Goal: Communication & Community: Participate in discussion

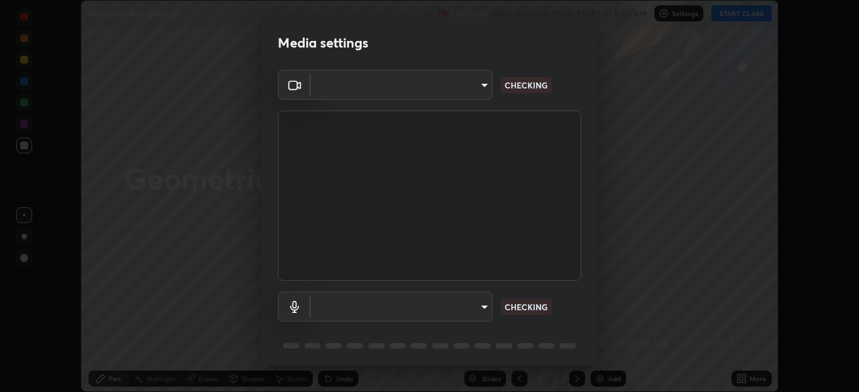
scroll to position [48, 0]
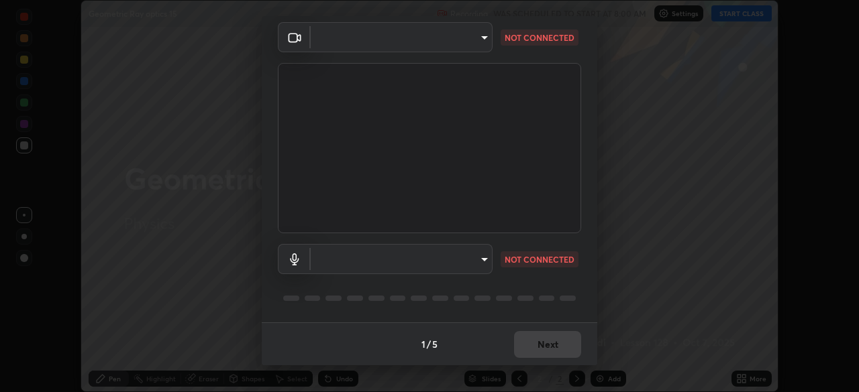
type input "91e77ac2d5f895b7de034188ea114b57184921d1251f25b945ead3daf74f7606"
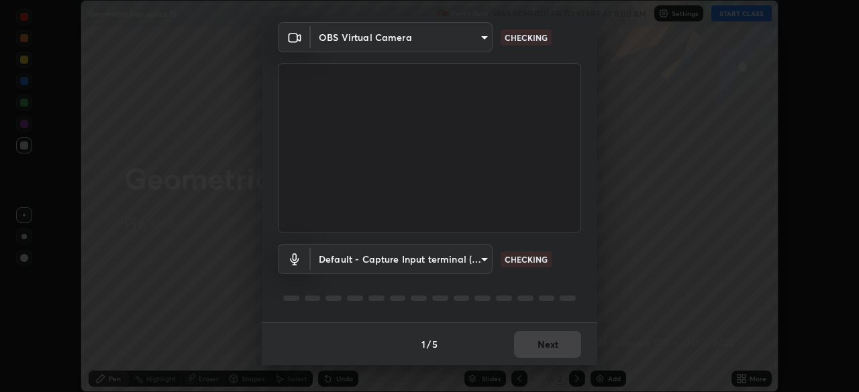
click at [482, 258] on body "Erase all Geometric Ray optics 15 Recording WAS SCHEDULED TO START AT 8:00 AM S…" at bounding box center [429, 196] width 859 height 392
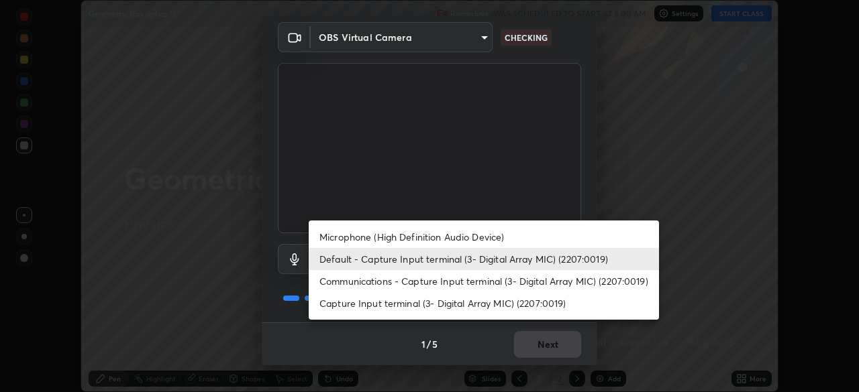
click at [496, 239] on li "Microphone (High Definition Audio Device)" at bounding box center [484, 237] width 350 height 22
type input "3dc2b739b9a9872d95faf776d80a23cbecc9636a74f078af5d0065b4f7b8c1a5"
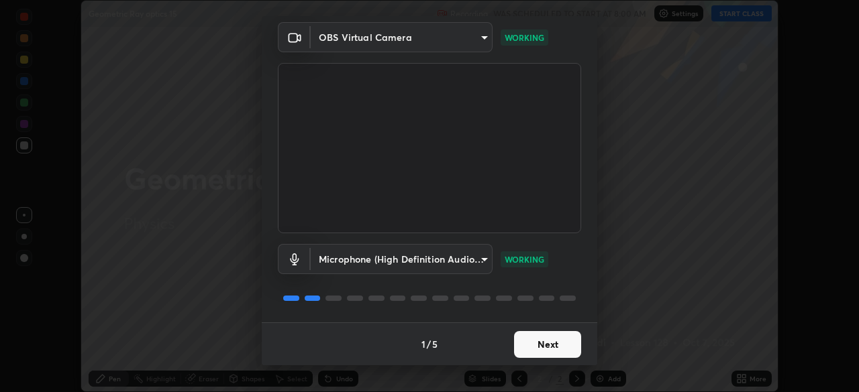
click at [553, 348] on button "Next" at bounding box center [547, 344] width 67 height 27
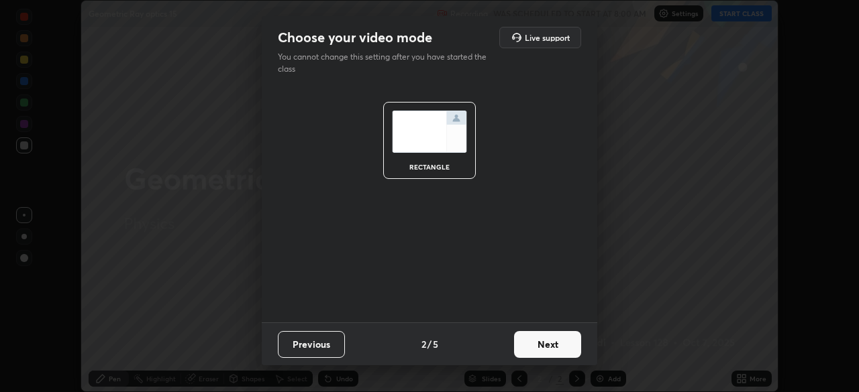
click at [553, 348] on button "Next" at bounding box center [547, 344] width 67 height 27
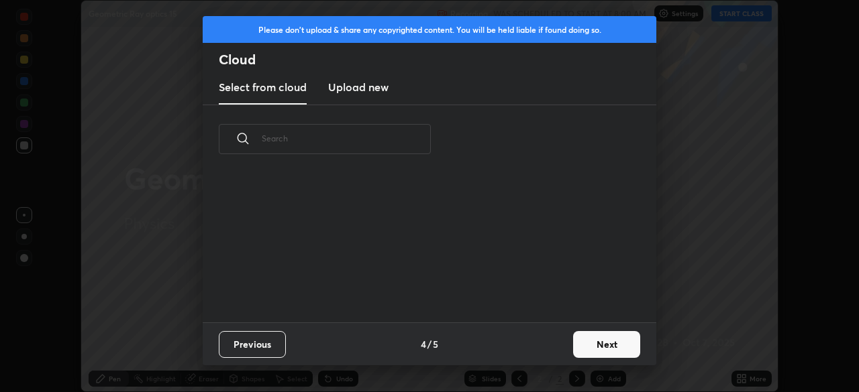
click at [552, 347] on div "Previous 4 / 5 Next" at bounding box center [429, 344] width 453 height 43
click at [594, 342] on button "Next" at bounding box center [606, 344] width 67 height 27
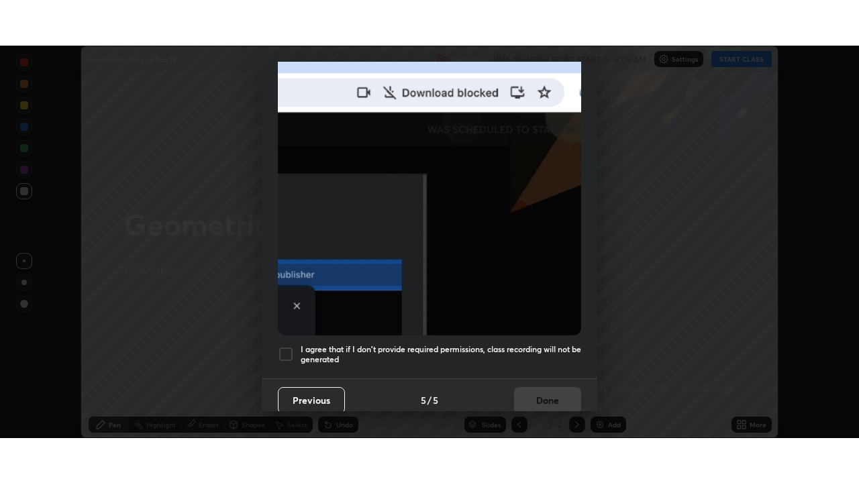
scroll to position [321, 0]
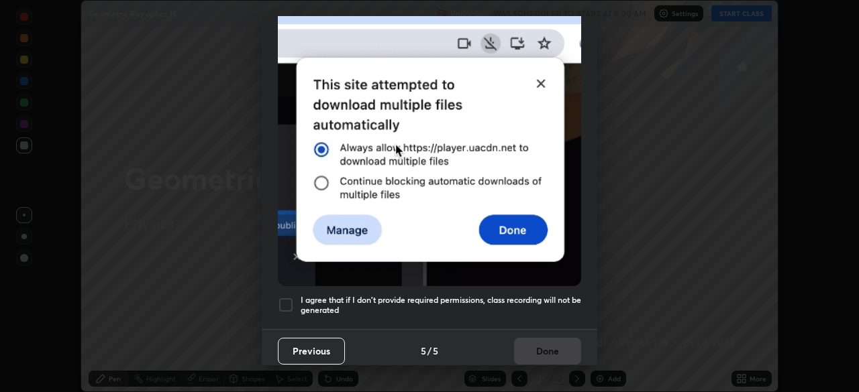
click at [286, 300] on div at bounding box center [286, 305] width 16 height 16
click at [535, 349] on button "Done" at bounding box center [547, 351] width 67 height 27
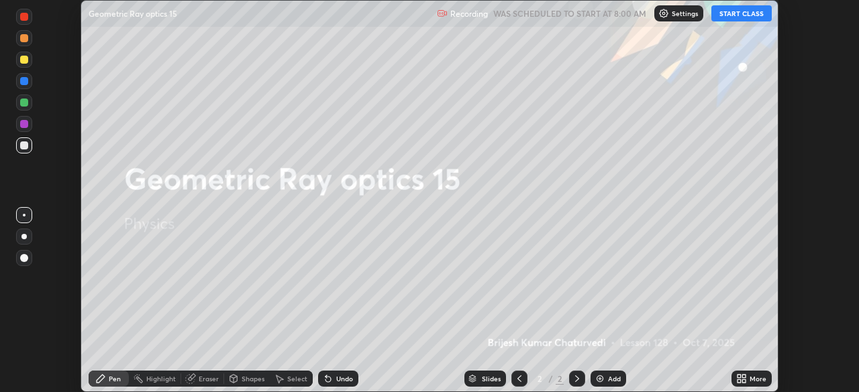
click at [747, 13] on button "START CLASS" at bounding box center [741, 13] width 60 height 16
click at [739, 380] on icon at bounding box center [738, 381] width 3 height 3
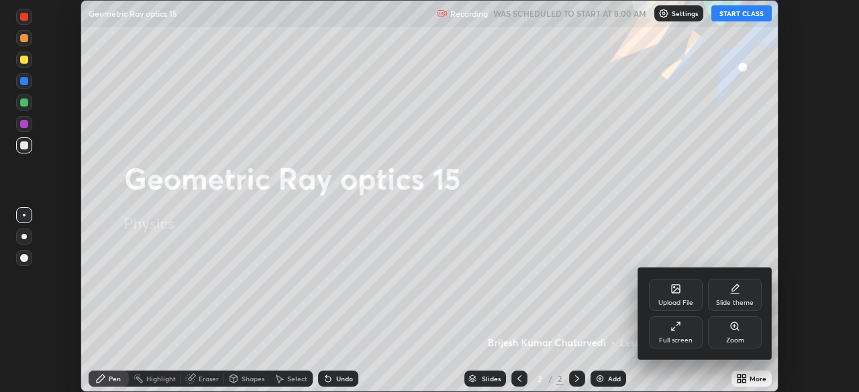
click at [669, 339] on div "Full screen" at bounding box center [676, 340] width 34 height 7
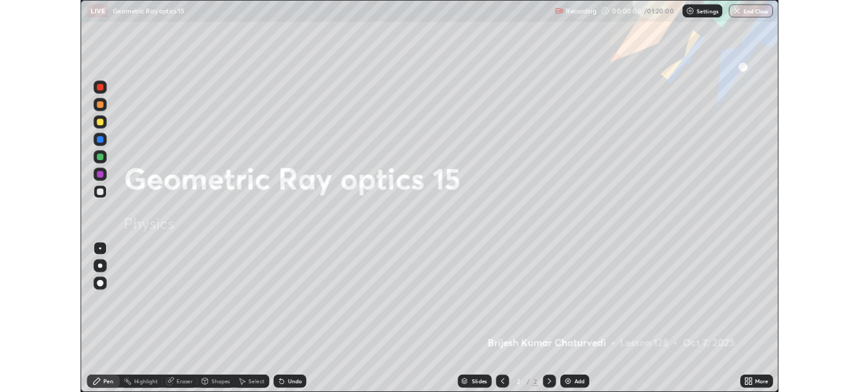
scroll to position [483, 859]
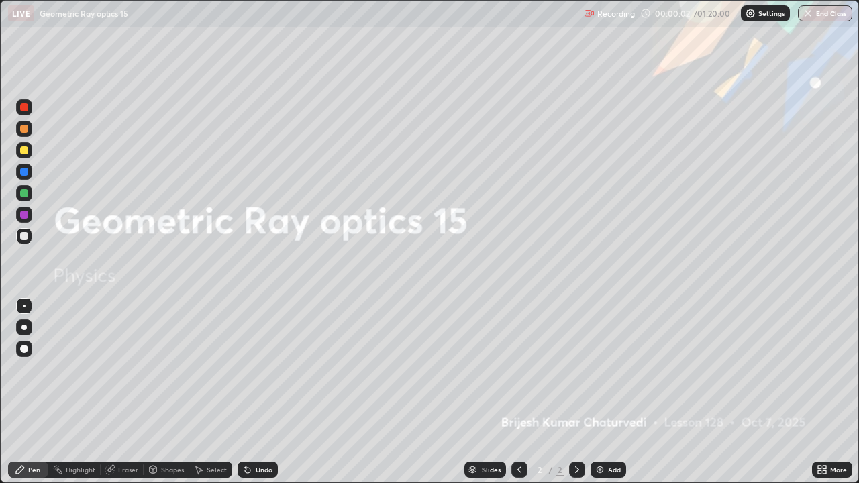
click at [592, 392] on div "Add" at bounding box center [608, 470] width 36 height 16
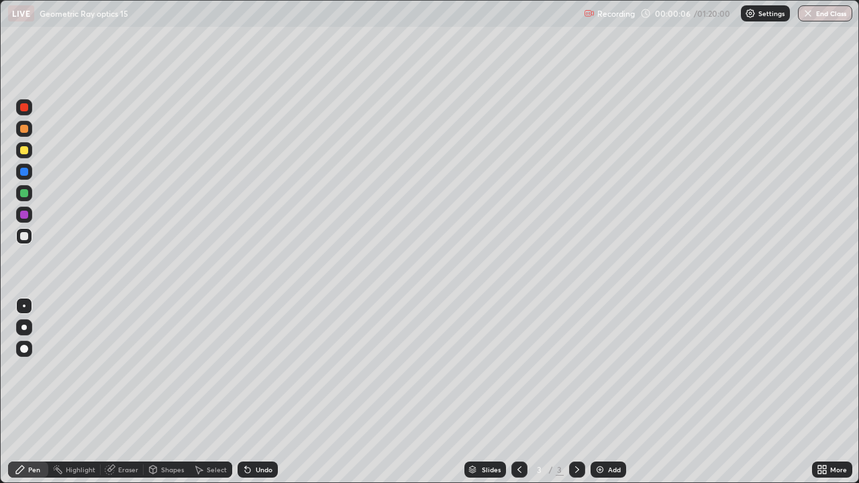
click at [26, 134] on div at bounding box center [24, 129] width 16 height 16
click at [23, 149] on div at bounding box center [24, 150] width 8 height 8
click at [25, 236] on div at bounding box center [24, 236] width 8 height 8
click at [213, 392] on div "Select" at bounding box center [217, 469] width 20 height 7
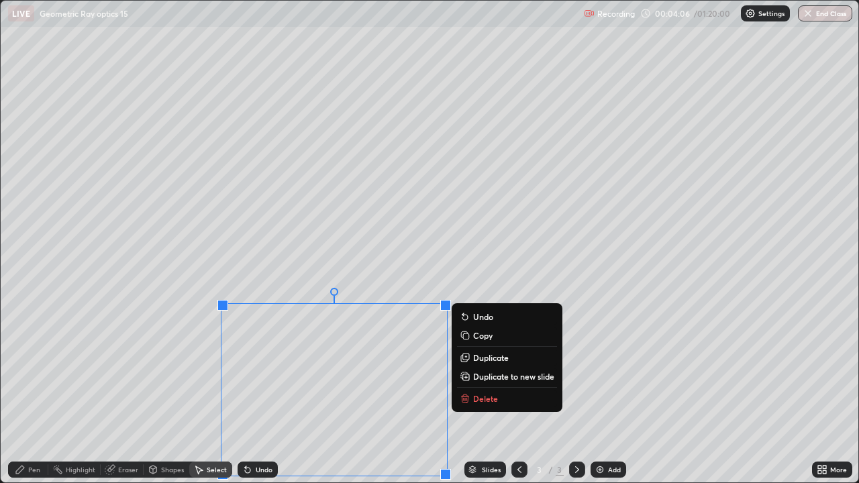
click at [37, 392] on div "Erase all" at bounding box center [24, 241] width 32 height 429
click at [31, 392] on div "Pen" at bounding box center [34, 469] width 12 height 7
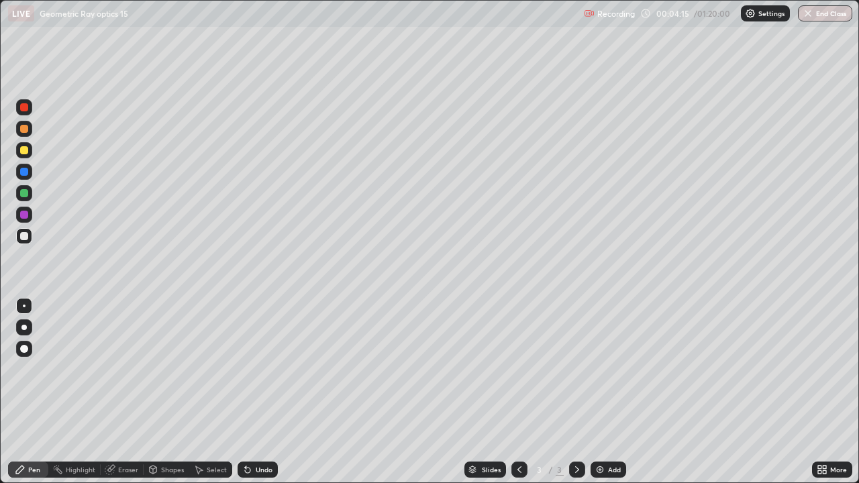
click at [256, 392] on div "Undo" at bounding box center [264, 469] width 17 height 7
click at [262, 392] on div "Undo" at bounding box center [264, 469] width 17 height 7
click at [260, 392] on div "Undo" at bounding box center [264, 469] width 17 height 7
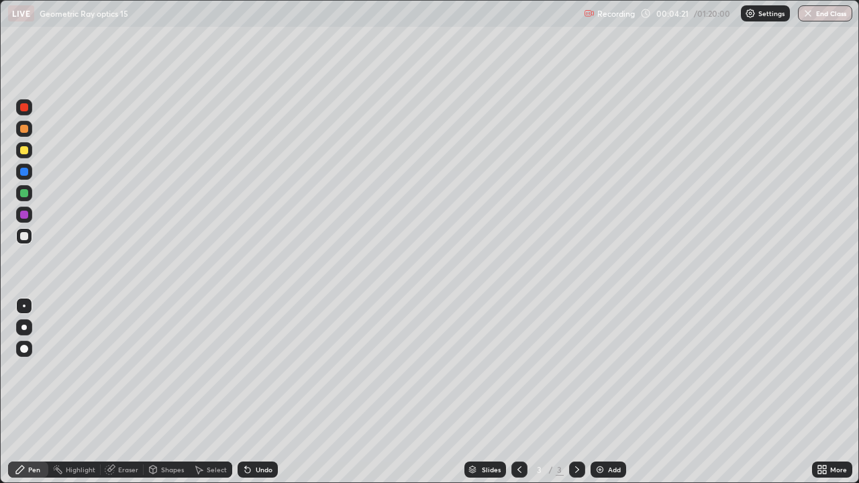
click at [260, 392] on div "Undo" at bounding box center [264, 469] width 17 height 7
click at [256, 392] on div "Undo" at bounding box center [264, 469] width 17 height 7
click at [252, 392] on div "Undo" at bounding box center [257, 470] width 40 height 16
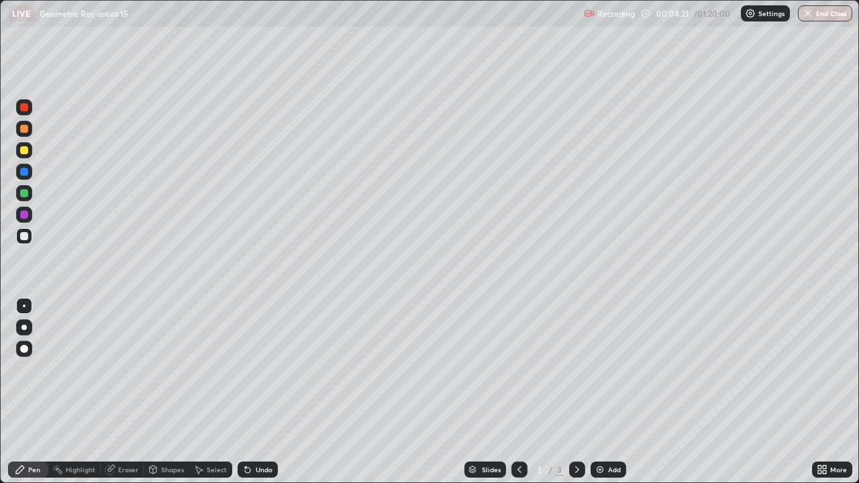
click at [252, 392] on div "Undo" at bounding box center [257, 470] width 40 height 16
click at [248, 392] on icon at bounding box center [247, 469] width 11 height 11
click at [207, 392] on div "Select" at bounding box center [217, 469] width 20 height 7
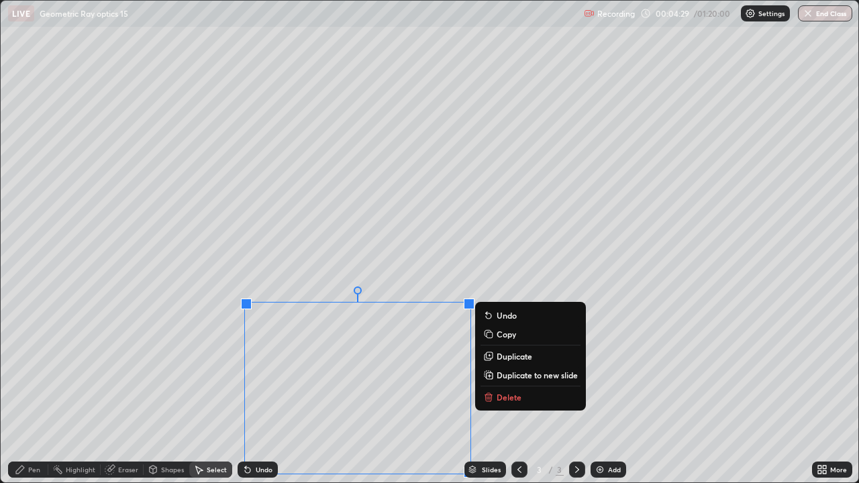
click at [183, 392] on div "0 ° Undo Copy Duplicate Duplicate to new slide Delete" at bounding box center [429, 242] width 857 height 482
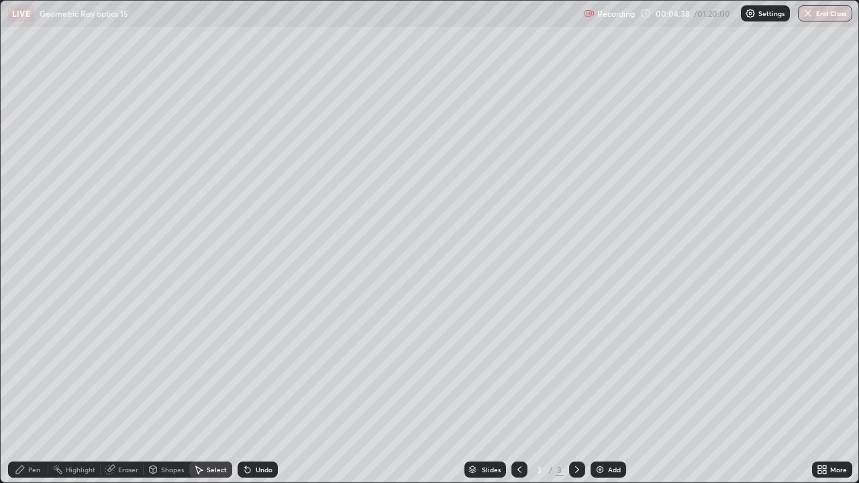
click at [262, 392] on div "Undo" at bounding box center [264, 469] width 17 height 7
click at [258, 392] on div "Undo" at bounding box center [264, 469] width 17 height 7
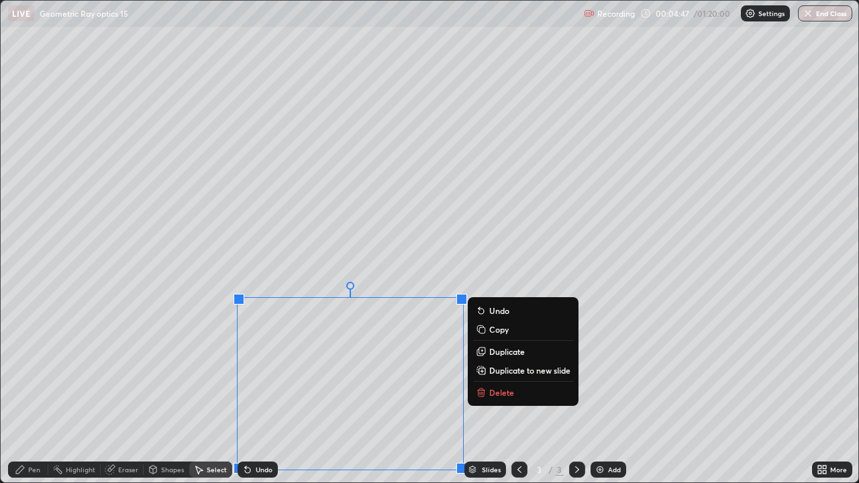
click at [130, 392] on div "0 ° Undo Copy Duplicate Duplicate to new slide Delete" at bounding box center [429, 242] width 857 height 482
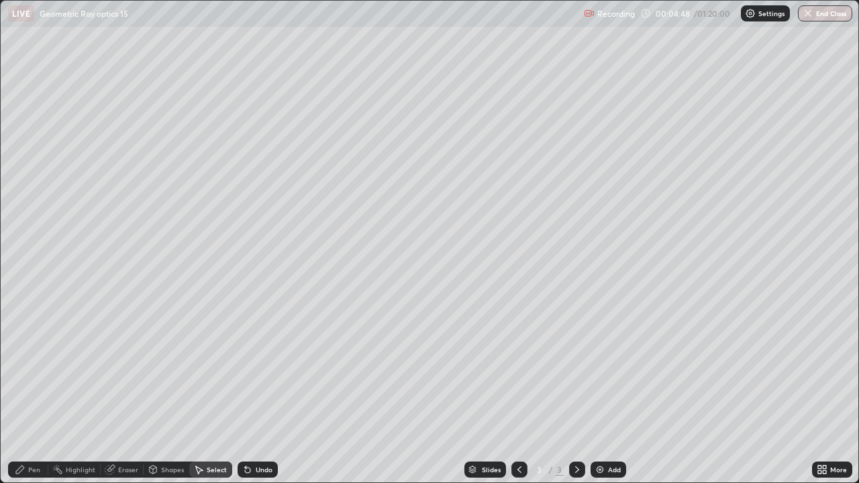
click at [32, 392] on div "Pen" at bounding box center [34, 469] width 12 height 7
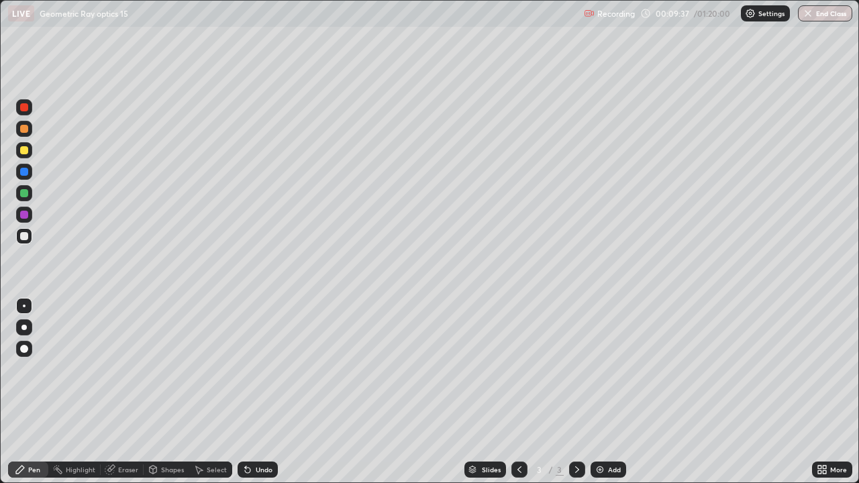
click at [574, 392] on icon at bounding box center [577, 469] width 11 height 11
click at [598, 392] on img at bounding box center [599, 469] width 11 height 11
click at [251, 392] on div "Undo" at bounding box center [257, 470] width 40 height 16
click at [254, 392] on div "Undo" at bounding box center [257, 470] width 40 height 16
click at [576, 392] on icon at bounding box center [577, 469] width 11 height 11
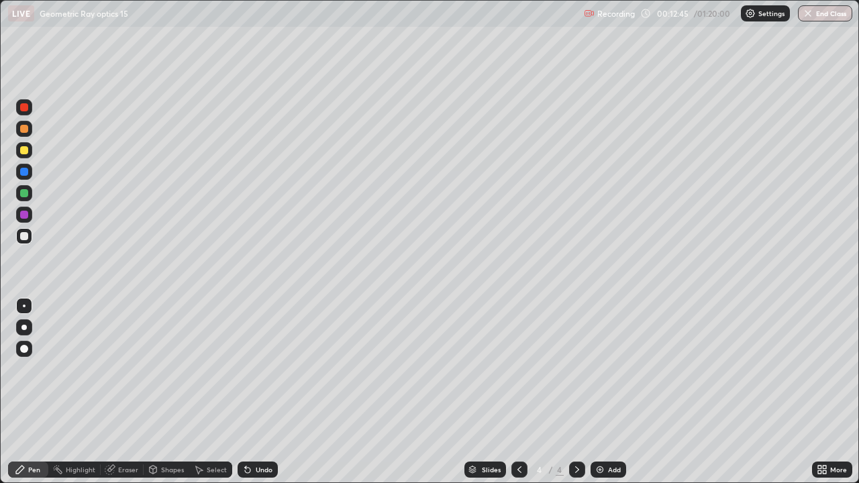
click at [593, 392] on div "Add" at bounding box center [608, 470] width 36 height 16
click at [26, 127] on div at bounding box center [24, 129] width 8 height 8
click at [260, 392] on div "Undo" at bounding box center [264, 469] width 17 height 7
click at [255, 392] on div "Undo" at bounding box center [257, 470] width 40 height 16
click at [253, 392] on div "Undo" at bounding box center [257, 470] width 40 height 16
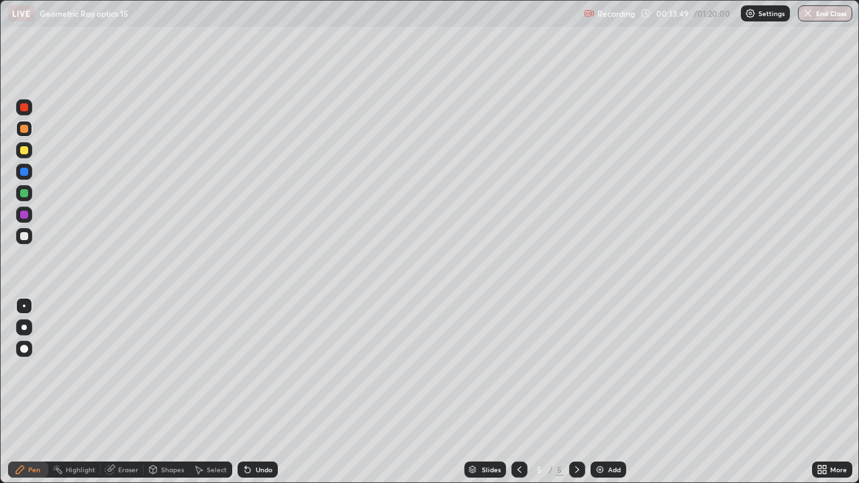
click at [256, 392] on div "Undo" at bounding box center [257, 470] width 40 height 16
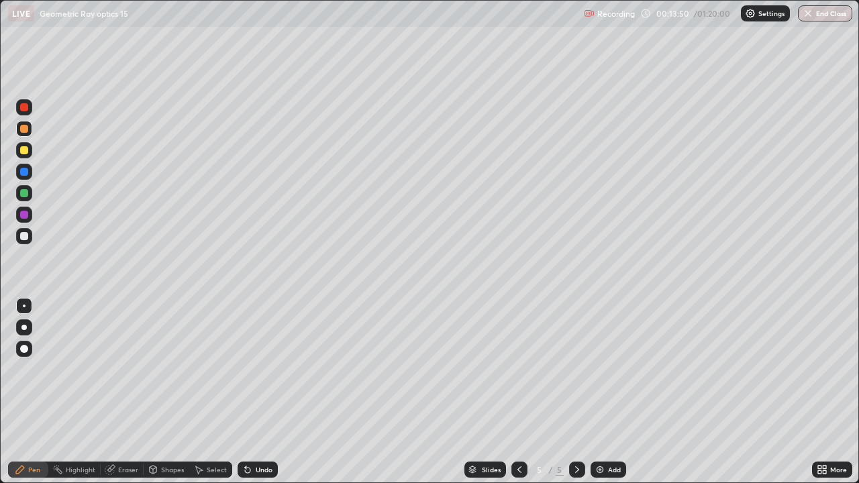
click at [256, 392] on div "Undo" at bounding box center [257, 470] width 40 height 16
click at [254, 392] on div "Undo" at bounding box center [257, 470] width 40 height 16
click at [31, 236] on div at bounding box center [24, 236] width 16 height 16
click at [257, 392] on div "Undo" at bounding box center [264, 469] width 17 height 7
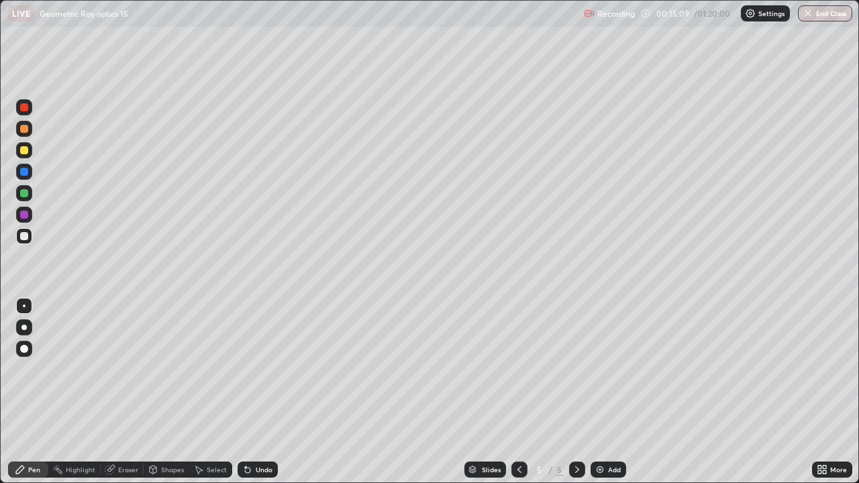
click at [257, 392] on div "Undo" at bounding box center [264, 469] width 17 height 7
click at [24, 151] on div at bounding box center [24, 150] width 8 height 8
click at [28, 133] on div at bounding box center [24, 129] width 16 height 16
click at [611, 392] on div "Add" at bounding box center [608, 470] width 36 height 16
click at [264, 392] on div "Undo" at bounding box center [264, 469] width 17 height 7
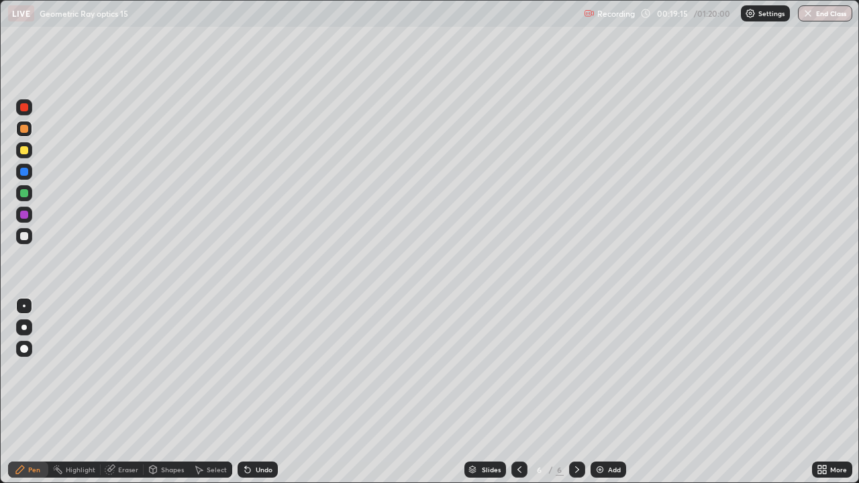
click at [261, 392] on div "Undo" at bounding box center [264, 469] width 17 height 7
click at [258, 392] on div "Undo" at bounding box center [257, 470] width 40 height 16
click at [255, 392] on div "Undo" at bounding box center [257, 470] width 40 height 16
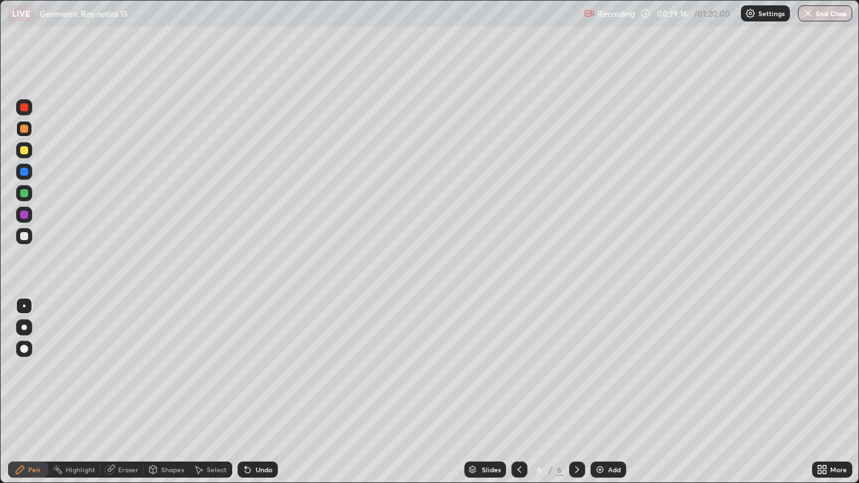
click at [255, 392] on div "Undo" at bounding box center [257, 470] width 40 height 16
click at [610, 392] on div "Add" at bounding box center [608, 470] width 36 height 16
click at [23, 239] on div at bounding box center [24, 236] width 8 height 8
click at [21, 195] on div at bounding box center [24, 193] width 8 height 8
click at [25, 153] on div at bounding box center [24, 150] width 8 height 8
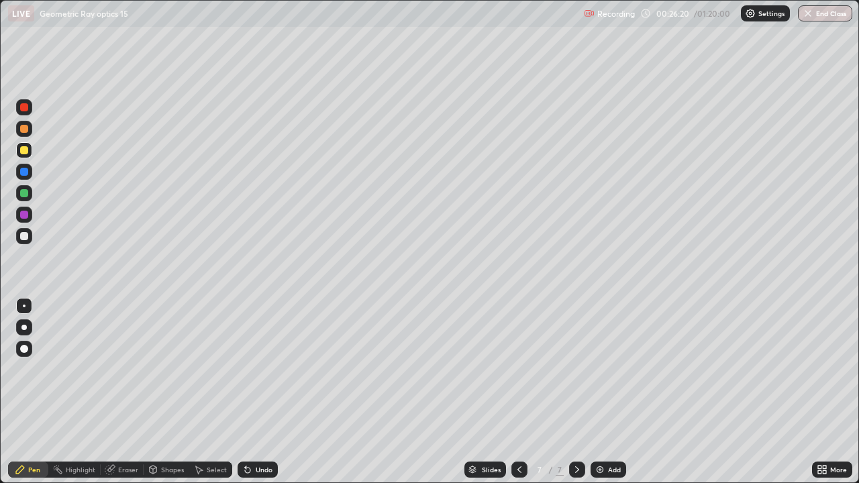
click at [258, 392] on div "Undo" at bounding box center [264, 469] width 17 height 7
click at [256, 392] on div "Undo" at bounding box center [264, 469] width 17 height 7
click at [611, 392] on div "Add" at bounding box center [614, 469] width 13 height 7
click at [259, 392] on div "Undo" at bounding box center [257, 470] width 40 height 16
click at [259, 392] on div "Undo" at bounding box center [264, 469] width 17 height 7
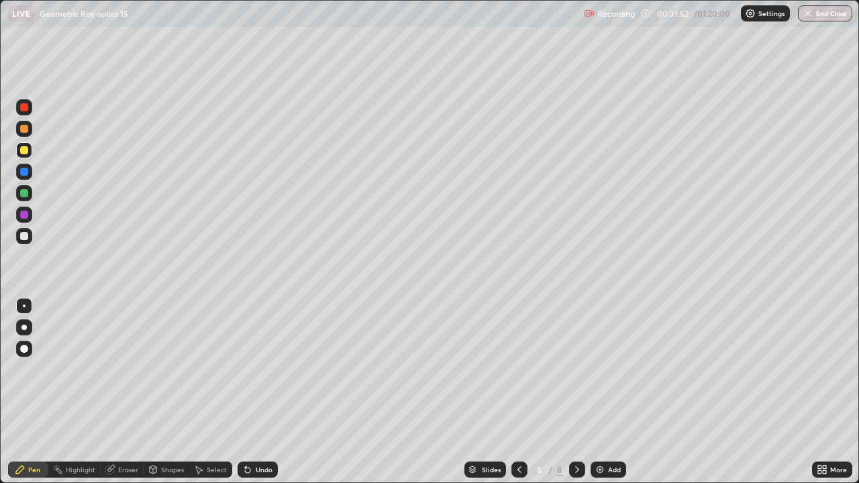
click at [23, 194] on div at bounding box center [24, 193] width 8 height 8
click at [25, 150] on div at bounding box center [24, 150] width 8 height 8
click at [26, 130] on div at bounding box center [24, 129] width 8 height 8
click at [600, 392] on img at bounding box center [599, 469] width 11 height 11
click at [251, 392] on icon at bounding box center [247, 469] width 11 height 11
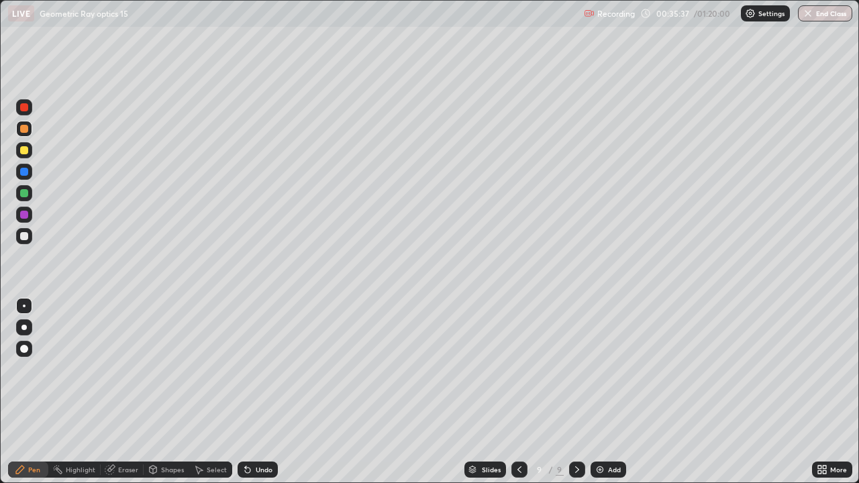
click at [262, 392] on div "Undo" at bounding box center [257, 470] width 40 height 16
click at [822, 392] on icon at bounding box center [821, 469] width 11 height 11
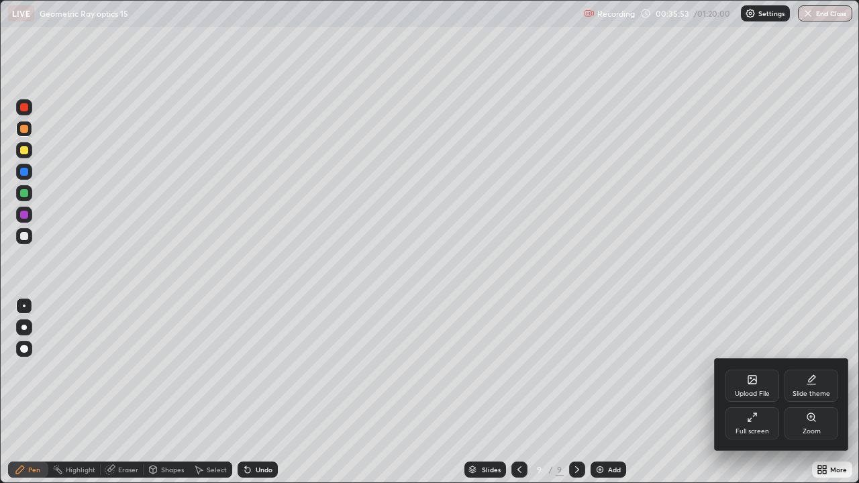
click at [747, 392] on div "Full screen" at bounding box center [752, 431] width 34 height 7
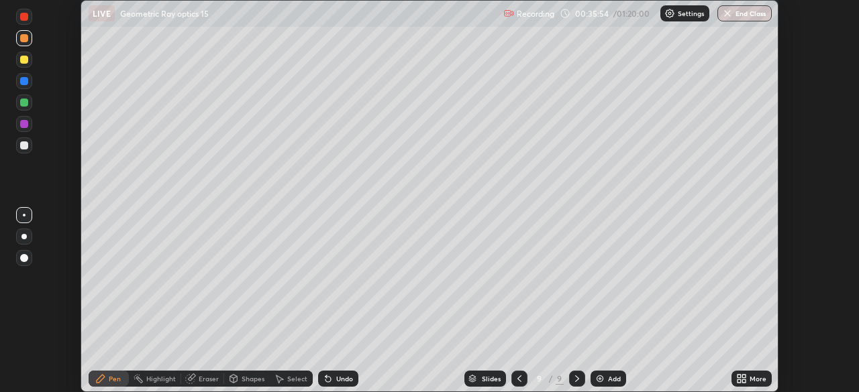
scroll to position [66691, 66225]
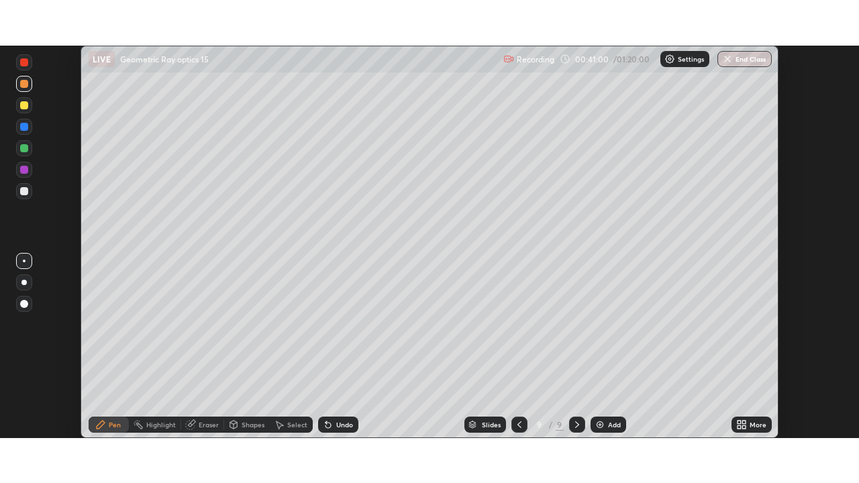
scroll to position [392, 859]
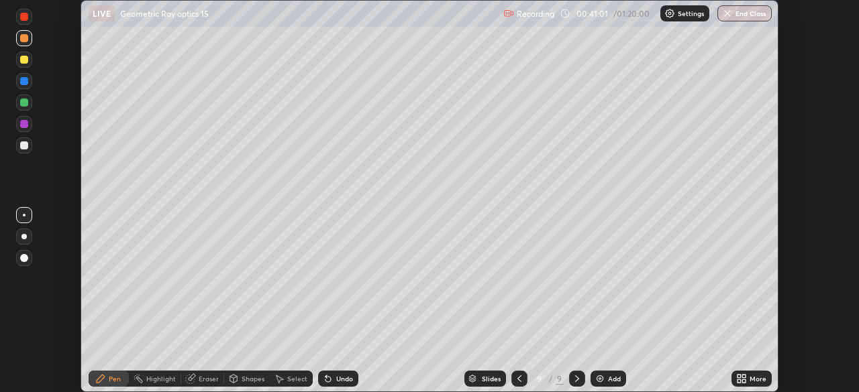
click at [745, 377] on icon at bounding box center [743, 376] width 3 height 3
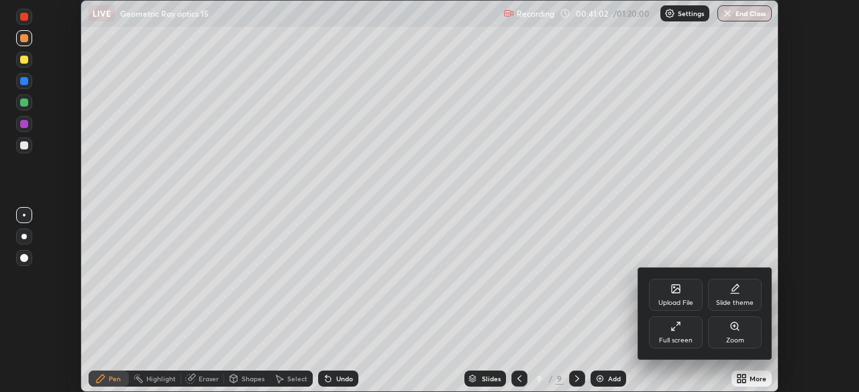
click at [693, 335] on div "Full screen" at bounding box center [676, 333] width 54 height 32
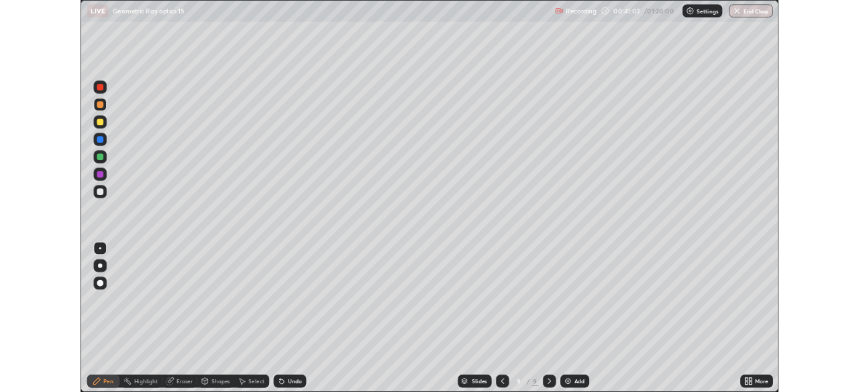
scroll to position [483, 859]
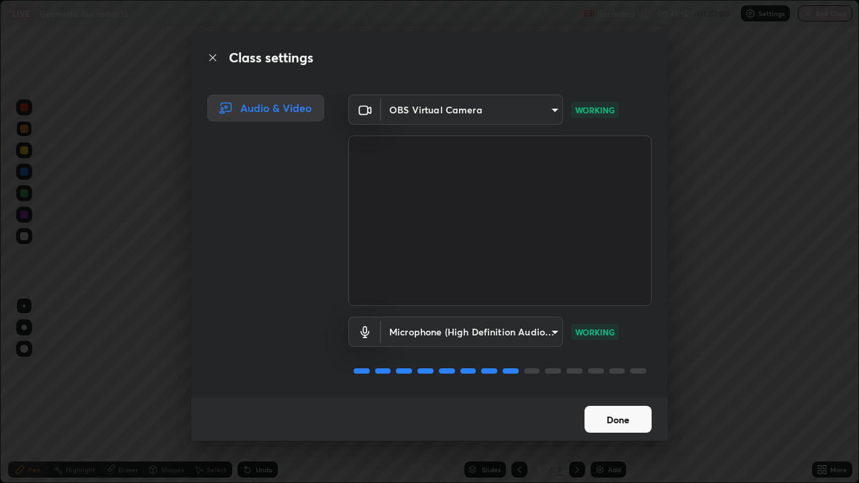
click at [604, 392] on button "Done" at bounding box center [617, 419] width 67 height 27
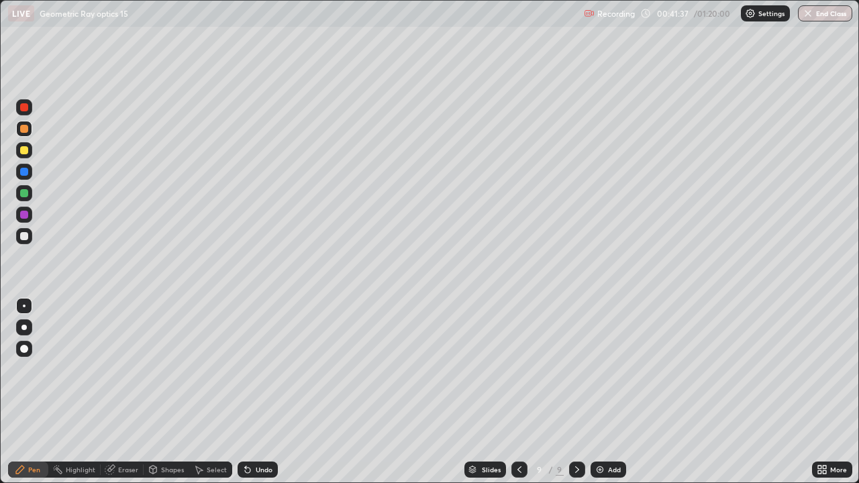
click at [246, 392] on icon at bounding box center [247, 470] width 5 height 5
click at [258, 392] on div "Undo" at bounding box center [264, 469] width 17 height 7
click at [264, 392] on div "Undo" at bounding box center [264, 469] width 17 height 7
click at [269, 392] on div "Undo" at bounding box center [264, 469] width 17 height 7
click at [264, 392] on div "Undo" at bounding box center [264, 469] width 17 height 7
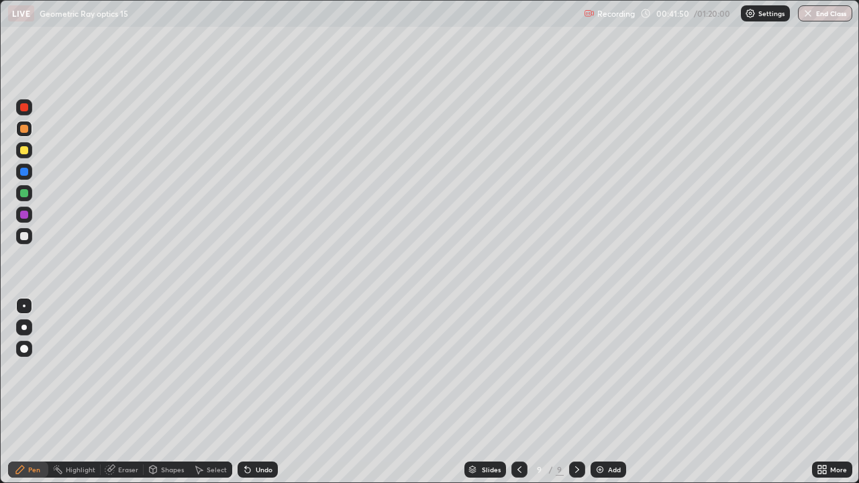
click at [264, 392] on div "Undo" at bounding box center [257, 470] width 40 height 16
click at [272, 392] on div "Undo" at bounding box center [257, 470] width 40 height 16
click at [262, 392] on div "Undo" at bounding box center [264, 469] width 17 height 7
click at [23, 154] on div at bounding box center [24, 150] width 8 height 8
click at [819, 392] on icon at bounding box center [819, 471] width 3 height 3
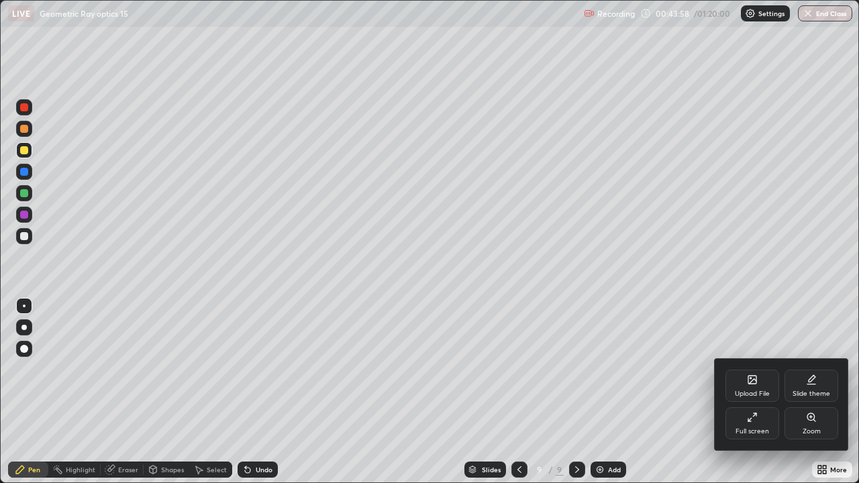
click at [743, 392] on div "Full screen" at bounding box center [752, 423] width 54 height 32
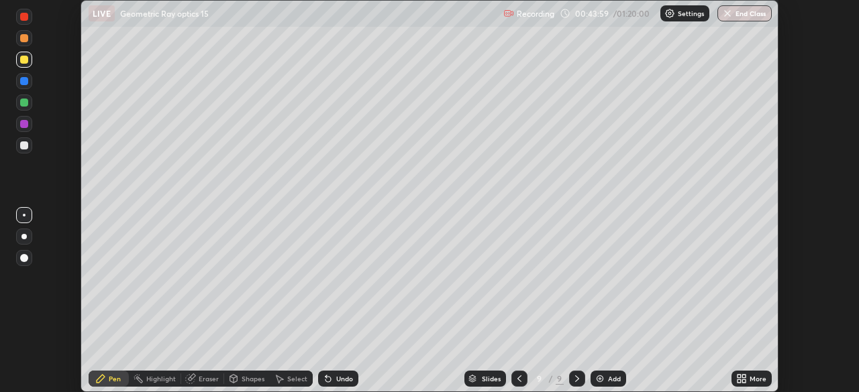
scroll to position [66691, 66225]
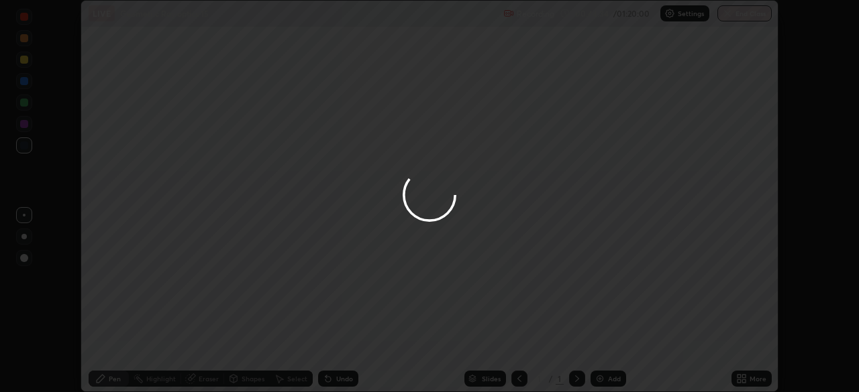
scroll to position [392, 859]
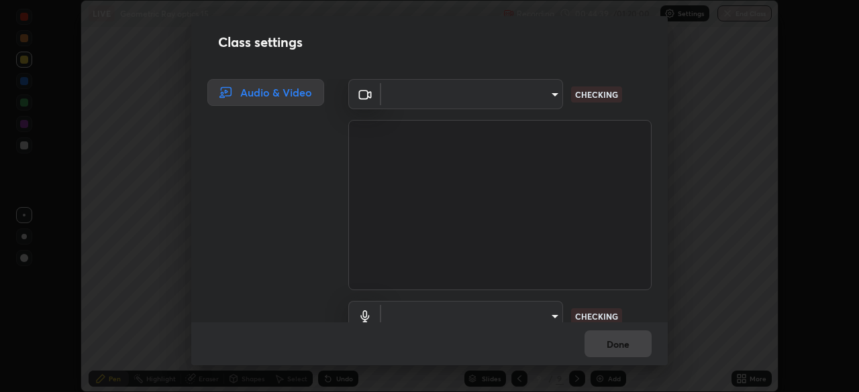
type input "91e77ac2d5f895b7de034188ea114b57184921d1251f25b945ead3daf74f7606"
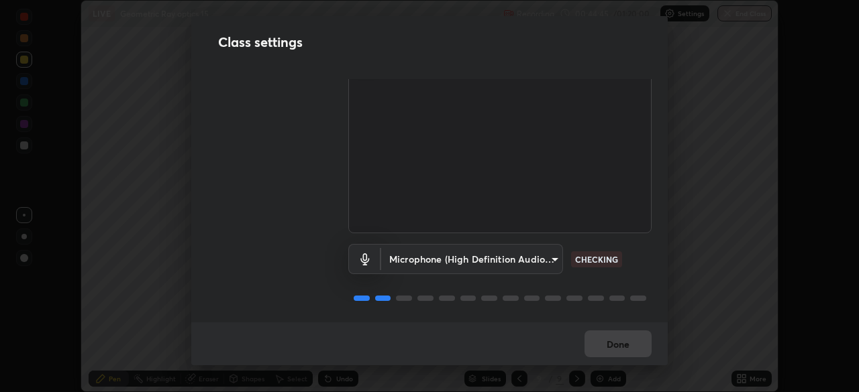
click at [548, 260] on body "Erase all LIVE Geometric Ray optics 15 Recording 00:44:45 / 01:20:00 Settings E…" at bounding box center [429, 196] width 859 height 392
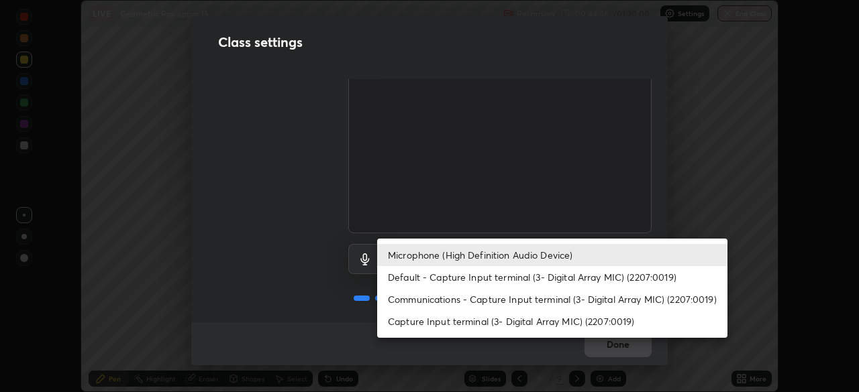
click at [508, 282] on li "Default - Capture Input terminal (3- Digital Array MIC) (2207:0019)" at bounding box center [552, 277] width 350 height 22
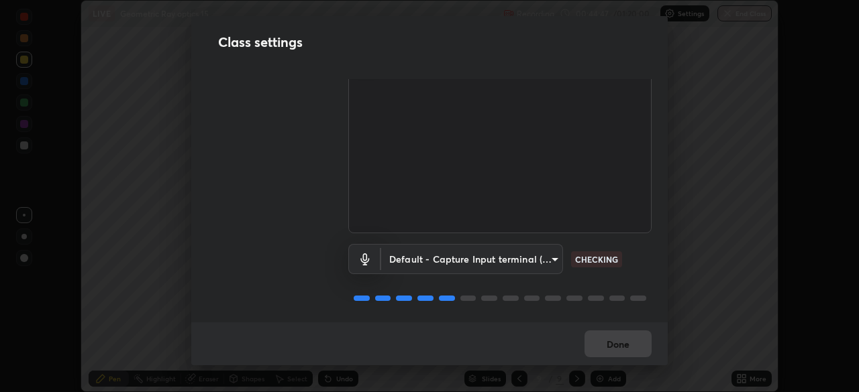
type input "default"
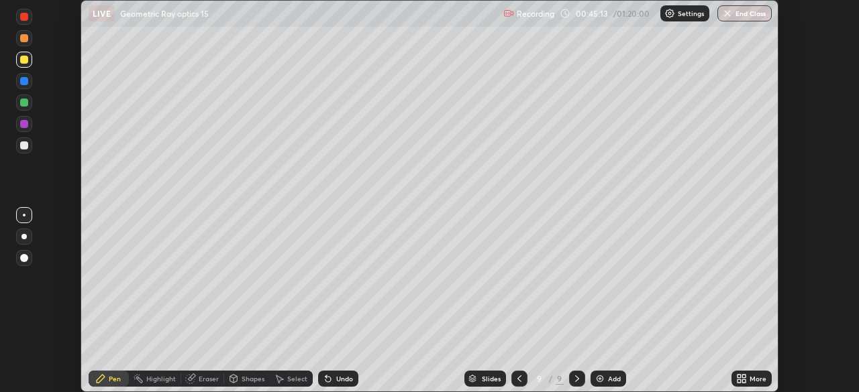
scroll to position [392, 859]
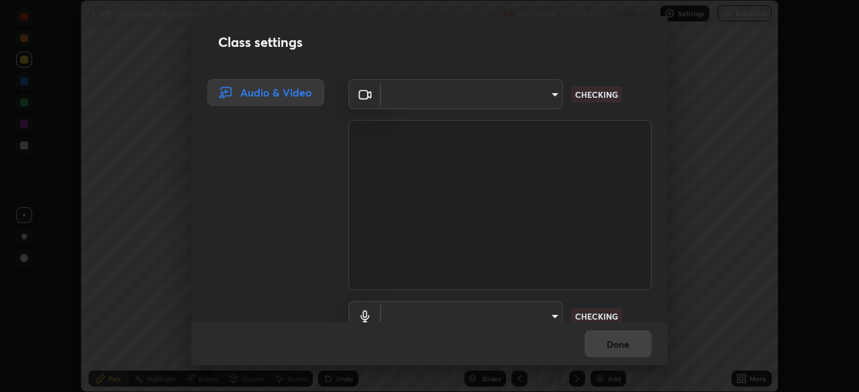
type input "91e77ac2d5f895b7de034188ea114b57184921d1251f25b945ead3daf74f7606"
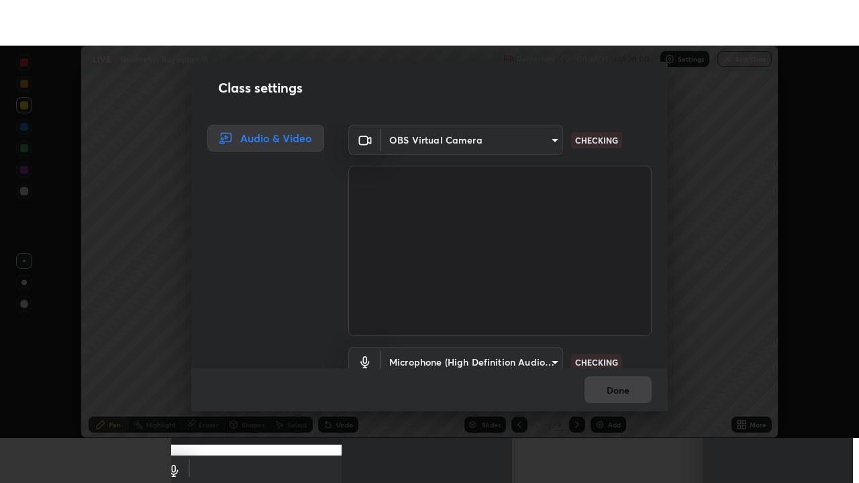
scroll to position [61, 0]
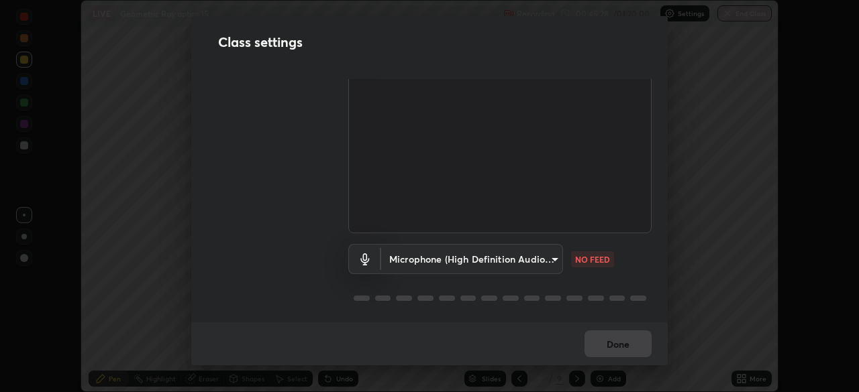
click at [546, 267] on body "Erase all LIVE Geometric Ray optics 15 Recording 00:45:28 / 01:20:00 Settings E…" at bounding box center [429, 196] width 859 height 392
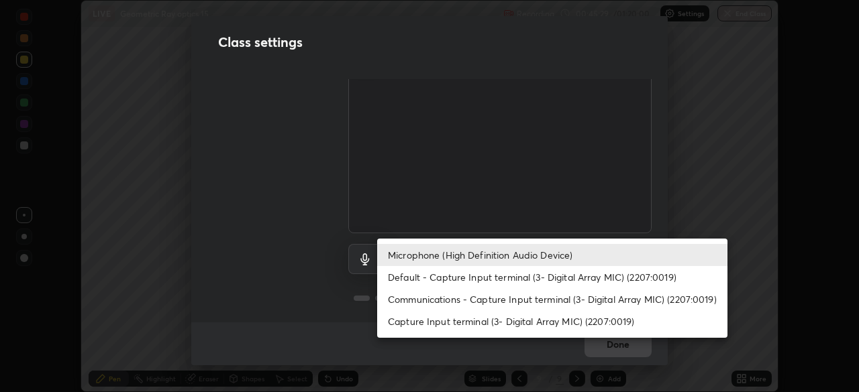
click at [559, 278] on li "Default - Capture Input terminal (3- Digital Array MIC) (2207:0019)" at bounding box center [552, 277] width 350 height 22
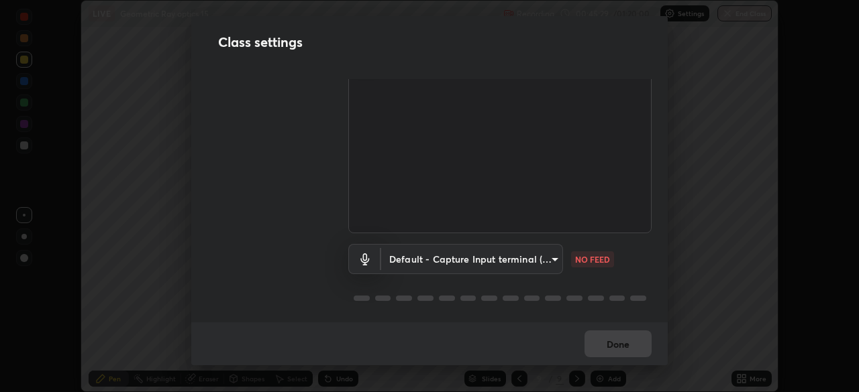
type input "default"
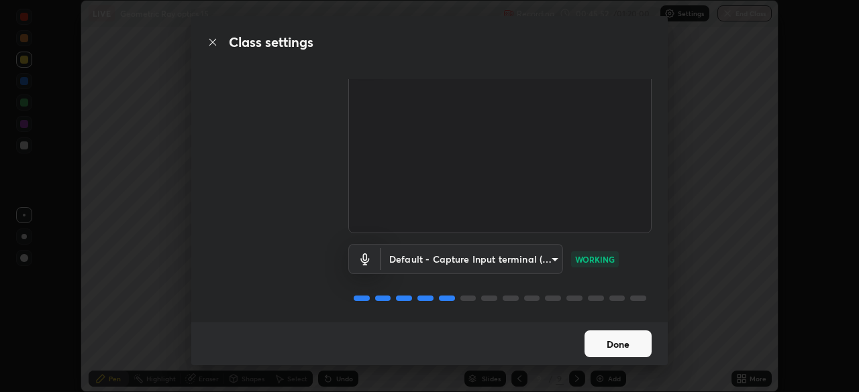
click at [636, 346] on button "Done" at bounding box center [617, 344] width 67 height 27
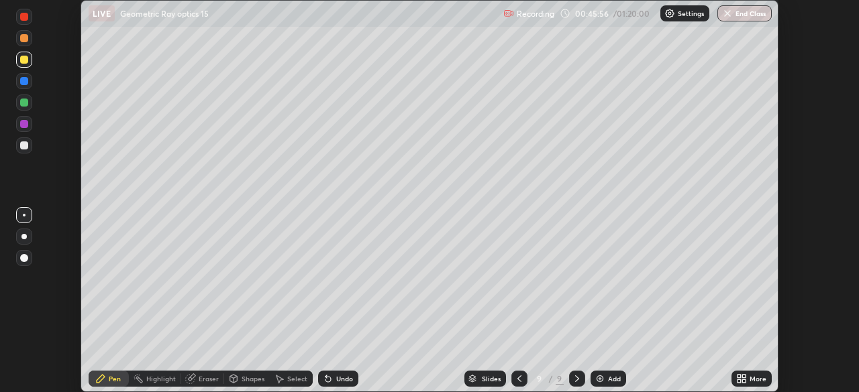
click at [753, 379] on div "More" at bounding box center [757, 379] width 17 height 7
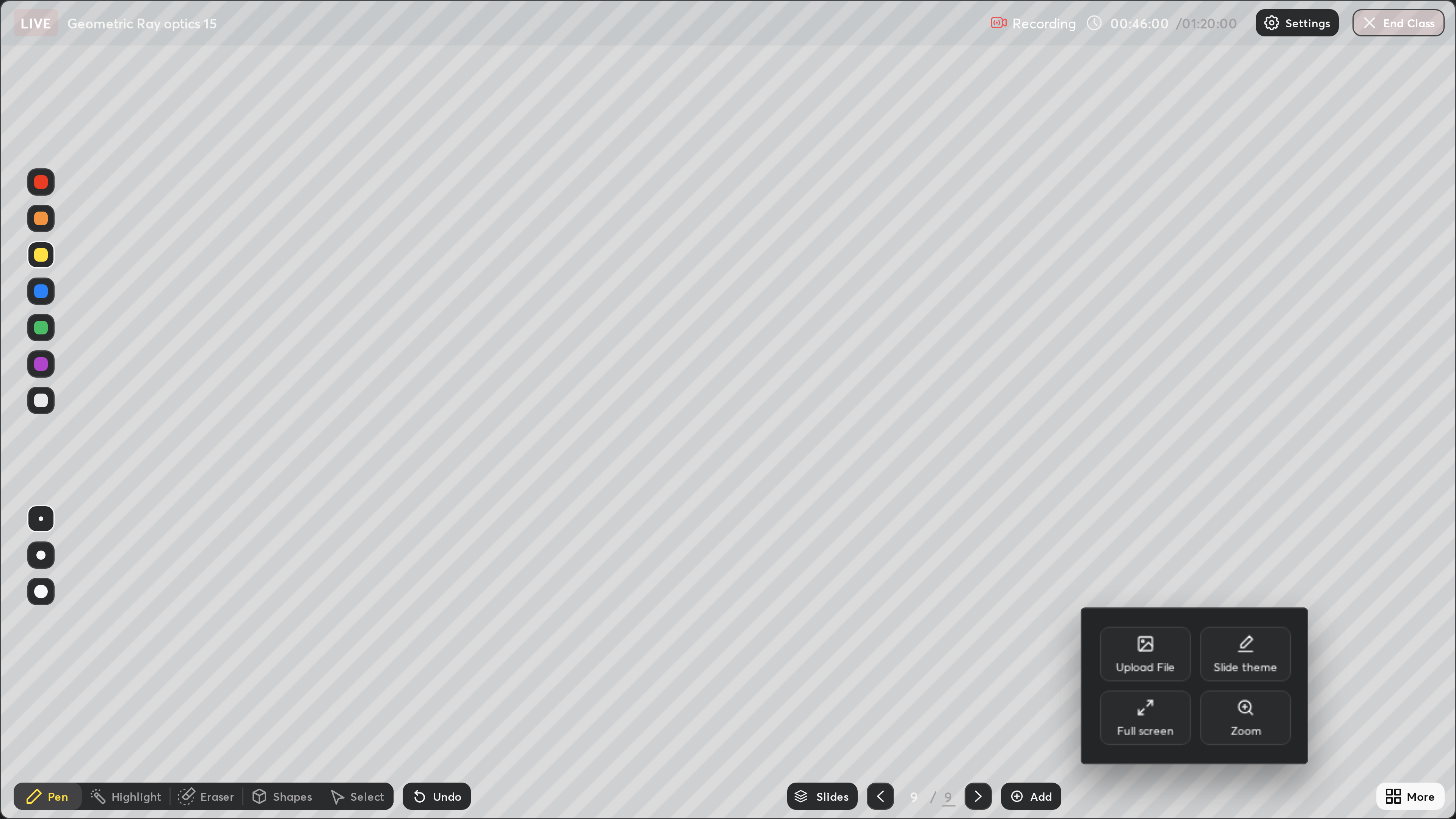
scroll to position [273, 486]
click at [478, 53] on div at bounding box center [242, 136] width 486 height 273
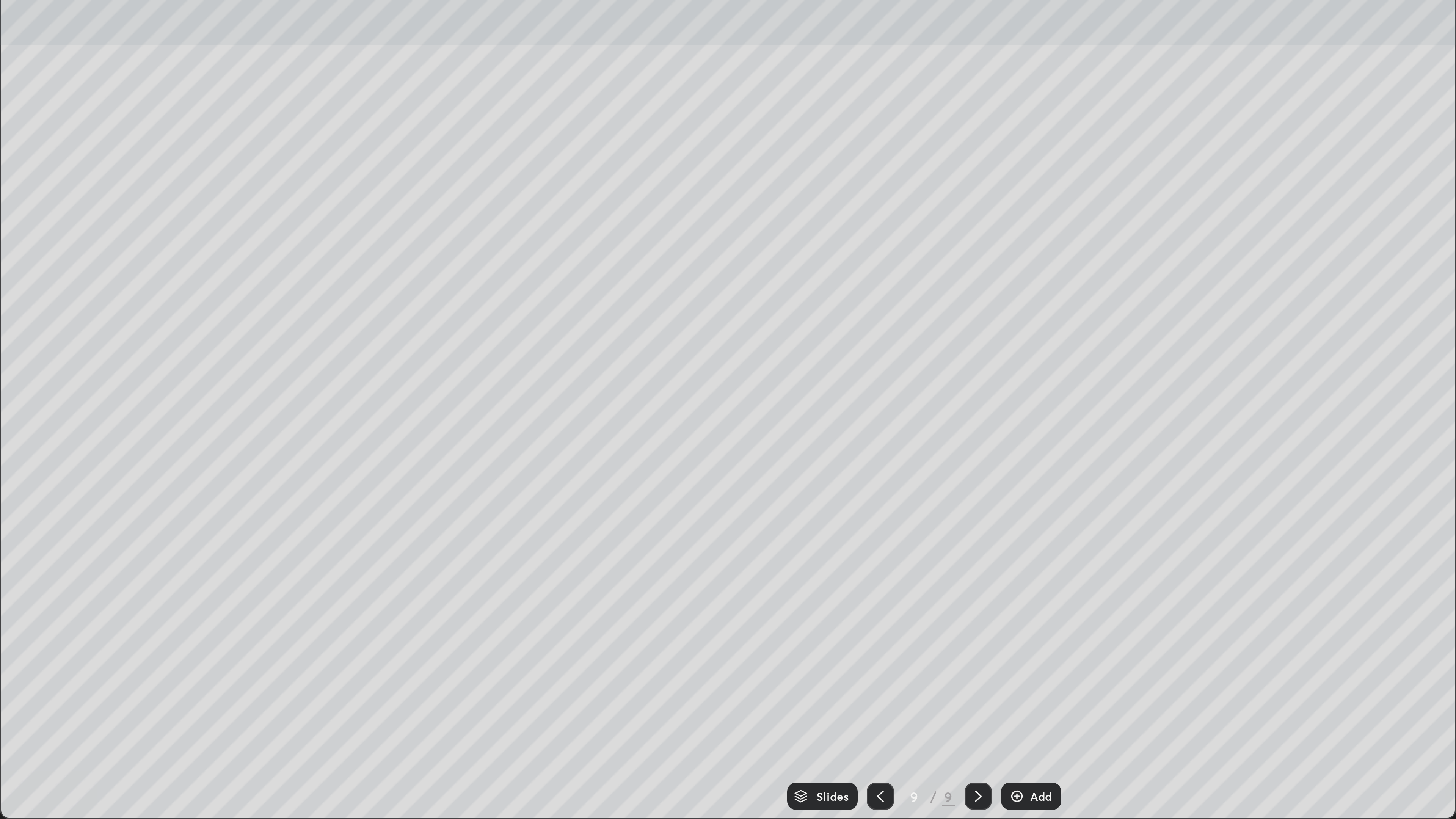
scroll to position [819, 1456]
